Goal: Task Accomplishment & Management: Use online tool/utility

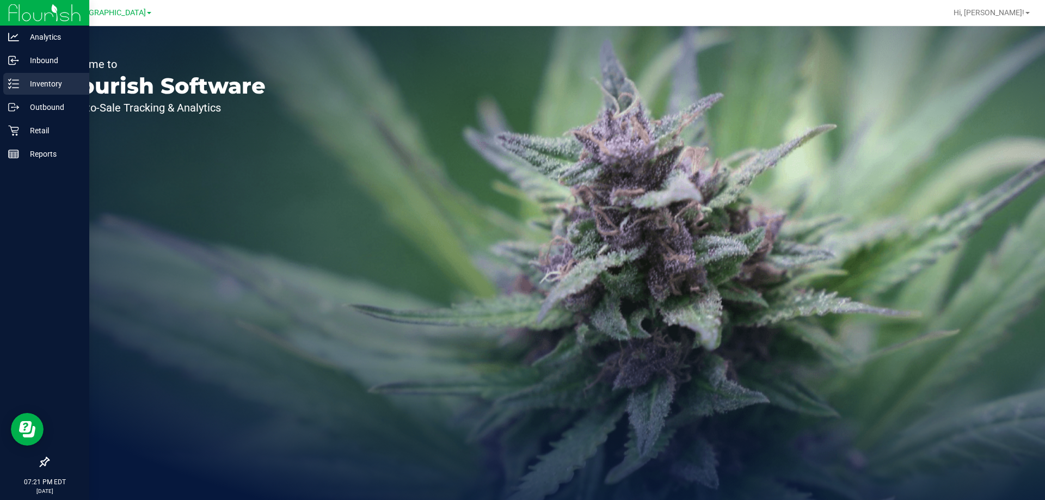
click at [53, 87] on p "Inventory" at bounding box center [51, 83] width 65 height 13
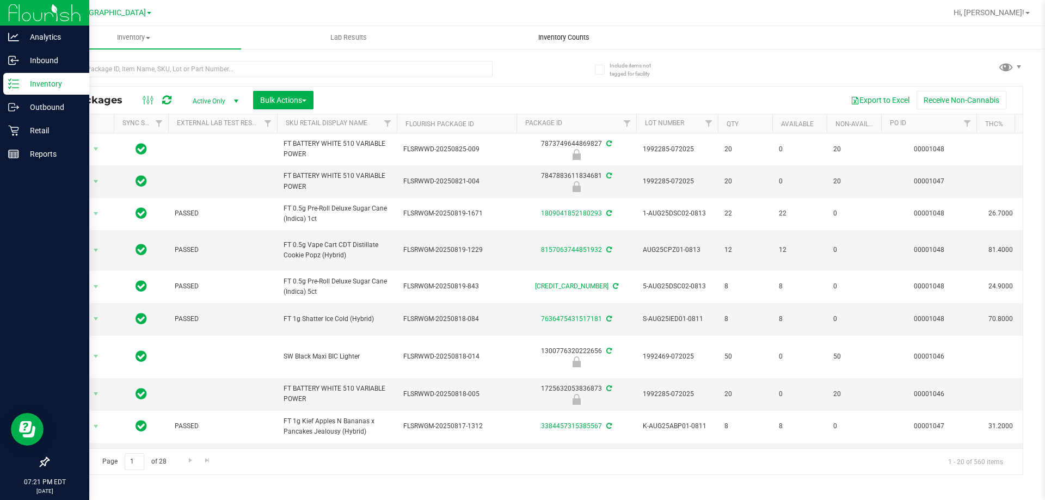
click at [543, 39] on span "Inventory Counts" at bounding box center [564, 38] width 81 height 10
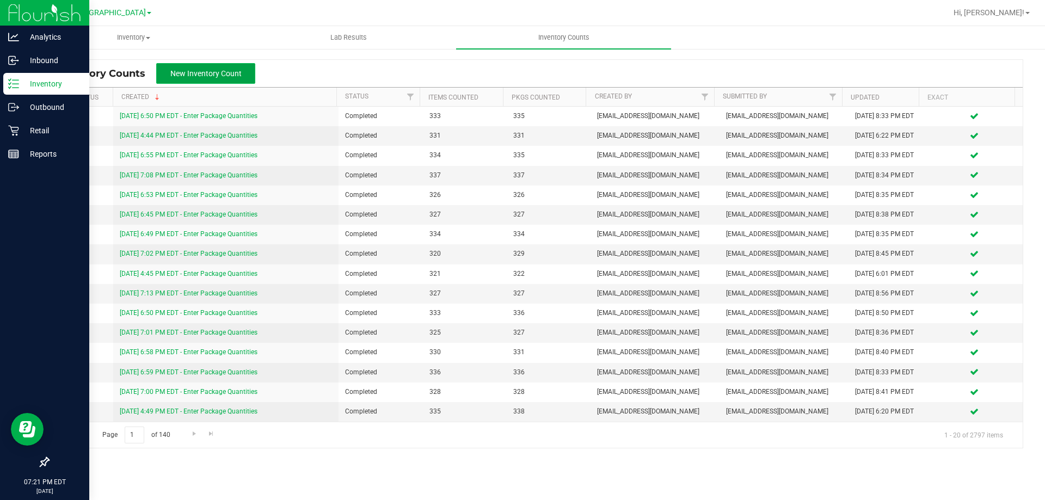
click at [188, 69] on span "New Inventory Count" at bounding box center [205, 73] width 71 height 9
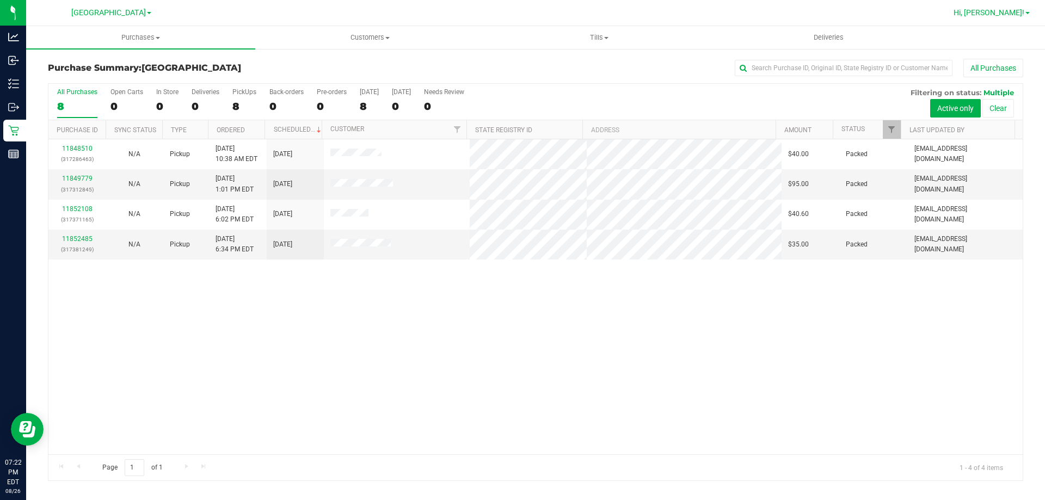
click at [997, 16] on span "Hi, [PERSON_NAME]!" at bounding box center [989, 12] width 71 height 9
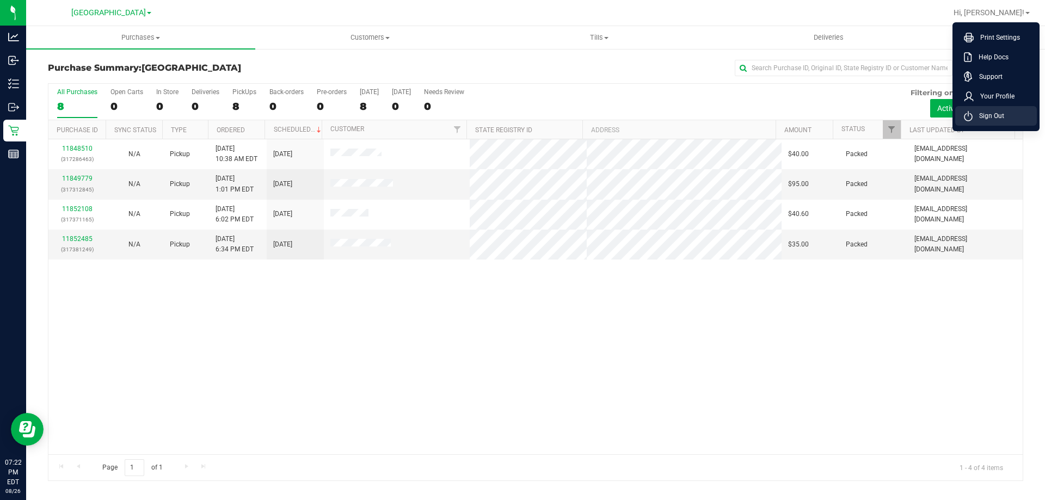
click at [994, 116] on span "Sign Out" at bounding box center [989, 115] width 32 height 11
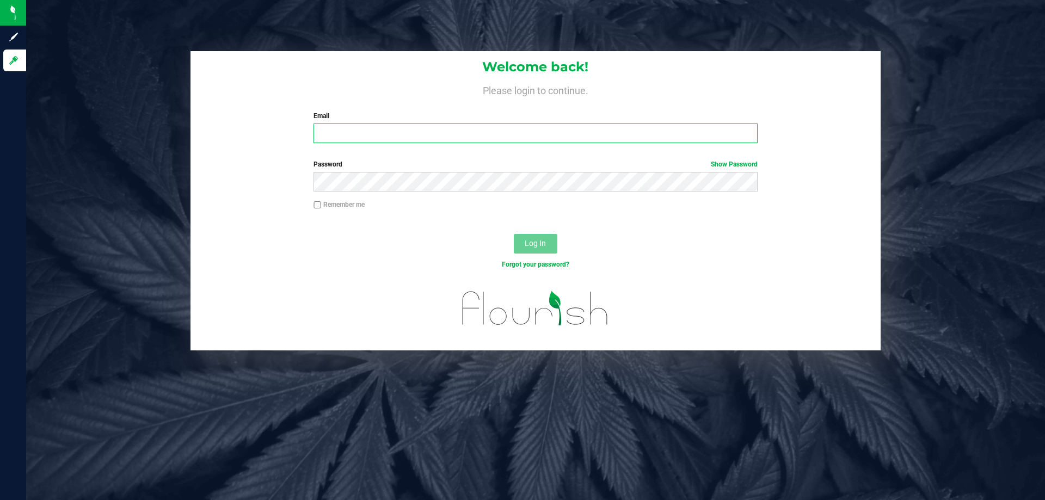
click at [370, 136] on input "Email" at bounding box center [536, 134] width 444 height 20
type input "[EMAIL_ADDRESS][DOMAIN_NAME]"
click at [514, 234] on button "Log In" at bounding box center [536, 244] width 44 height 20
